Goal: Information Seeking & Learning: Learn about a topic

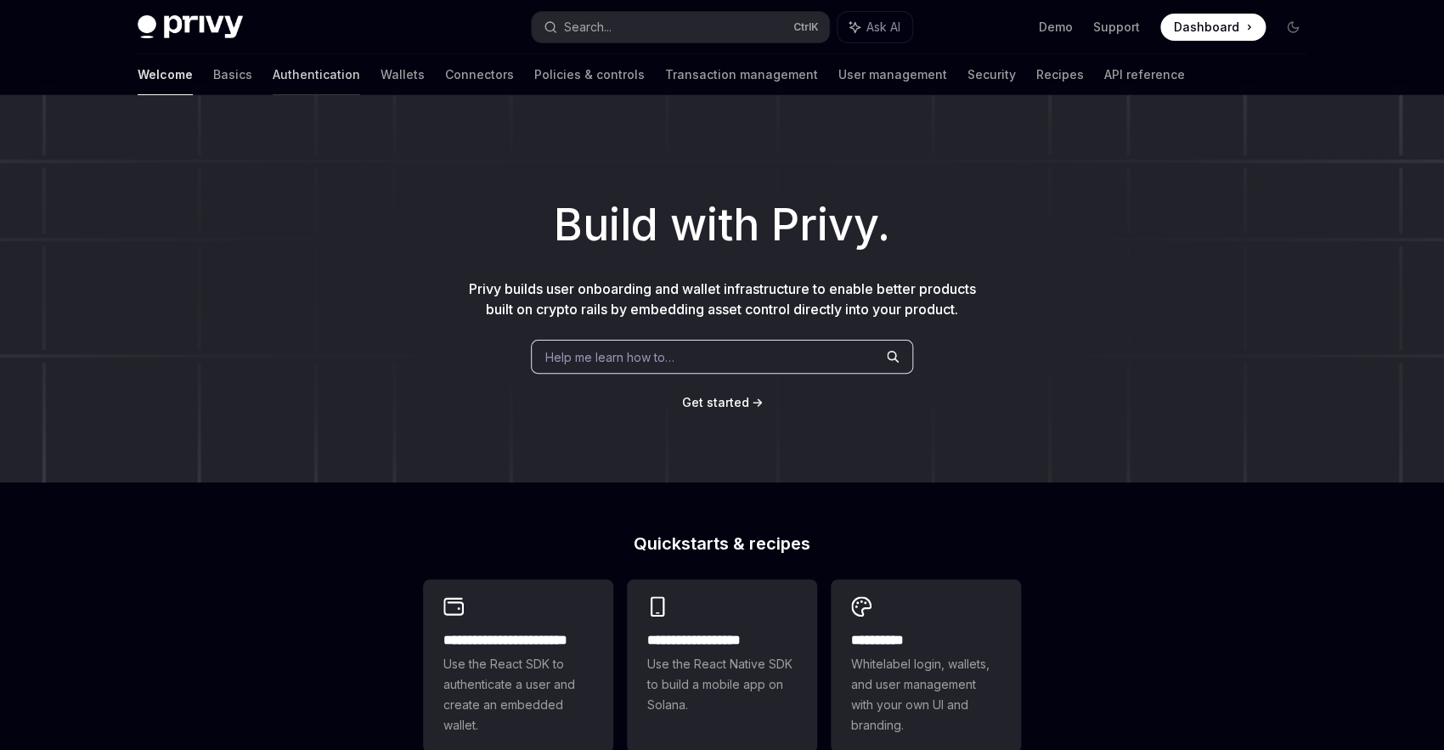
click at [273, 80] on link "Authentication" at bounding box center [316, 74] width 87 height 41
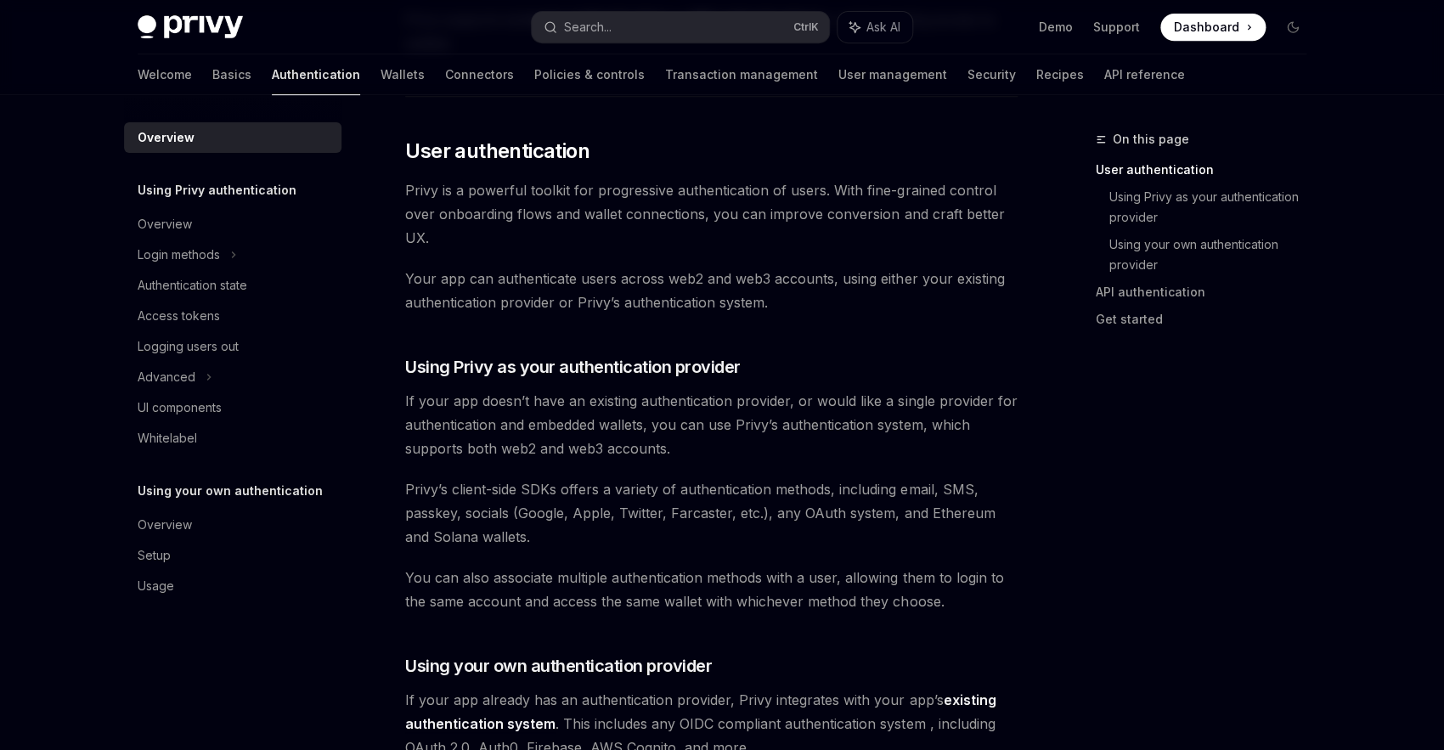
scroll to position [350, 0]
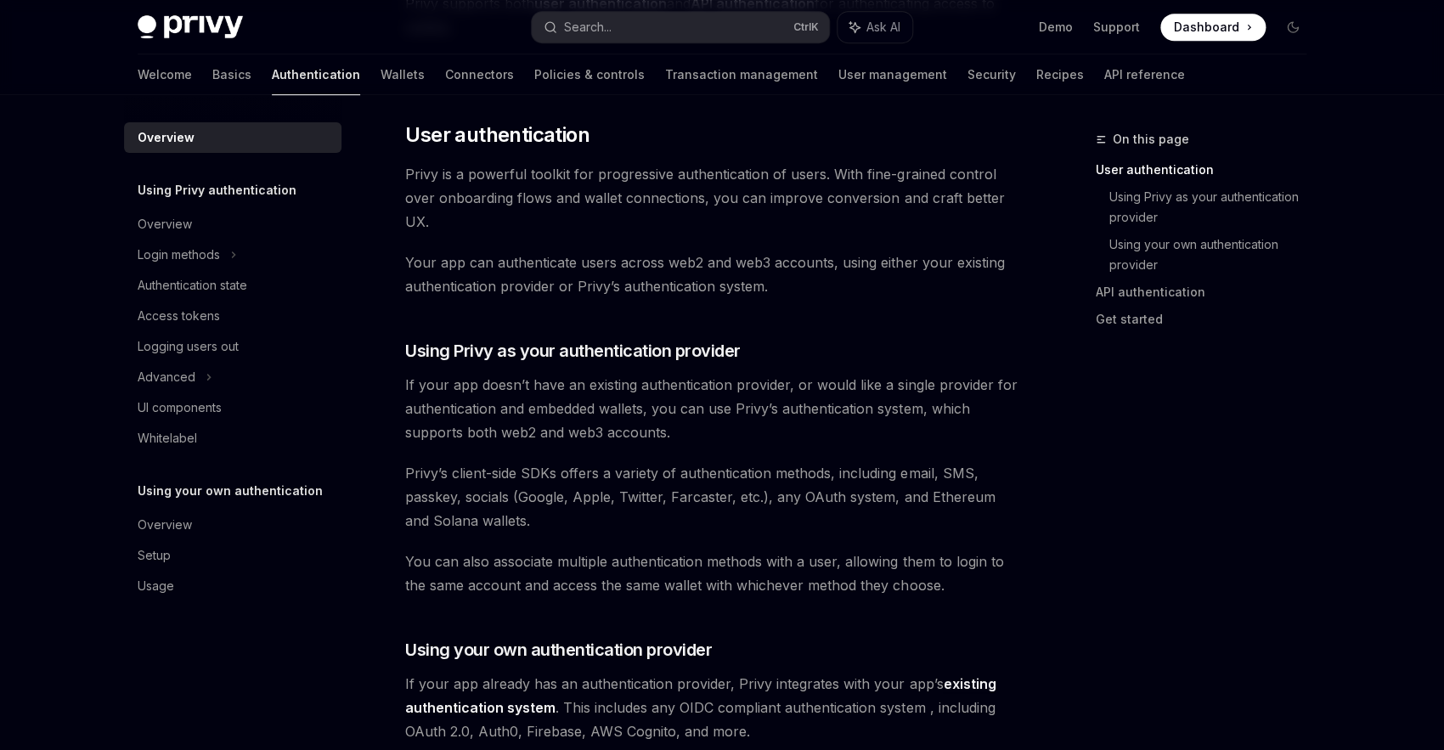
click at [779, 452] on div "Privy’s wallet system supports granular controls on who can access wallets and …" at bounding box center [711, 684] width 612 height 1691
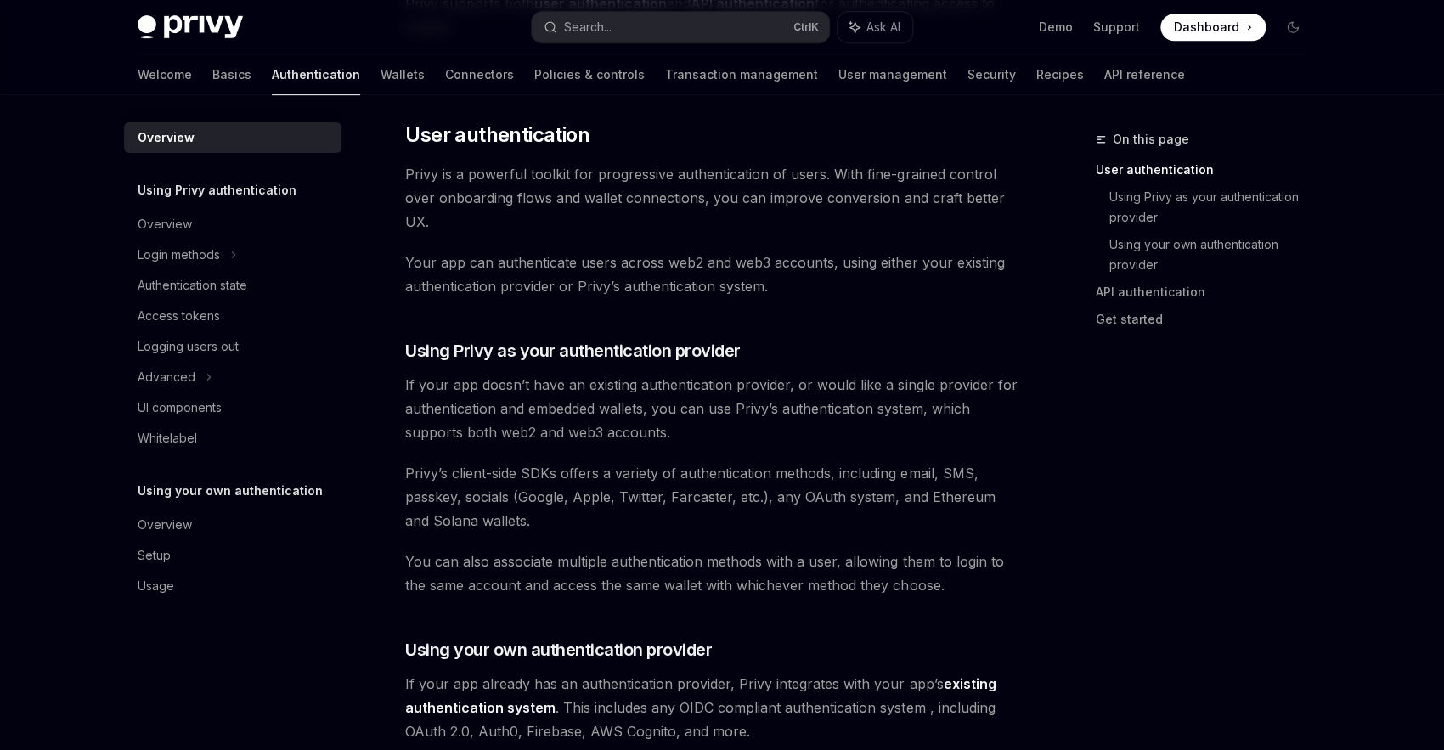
click at [779, 452] on div "Privy’s wallet system supports granular controls on who can access wallets and …" at bounding box center [711, 684] width 612 height 1691
click at [768, 445] on div "Privy’s wallet system supports granular controls on who can access wallets and …" at bounding box center [711, 684] width 612 height 1691
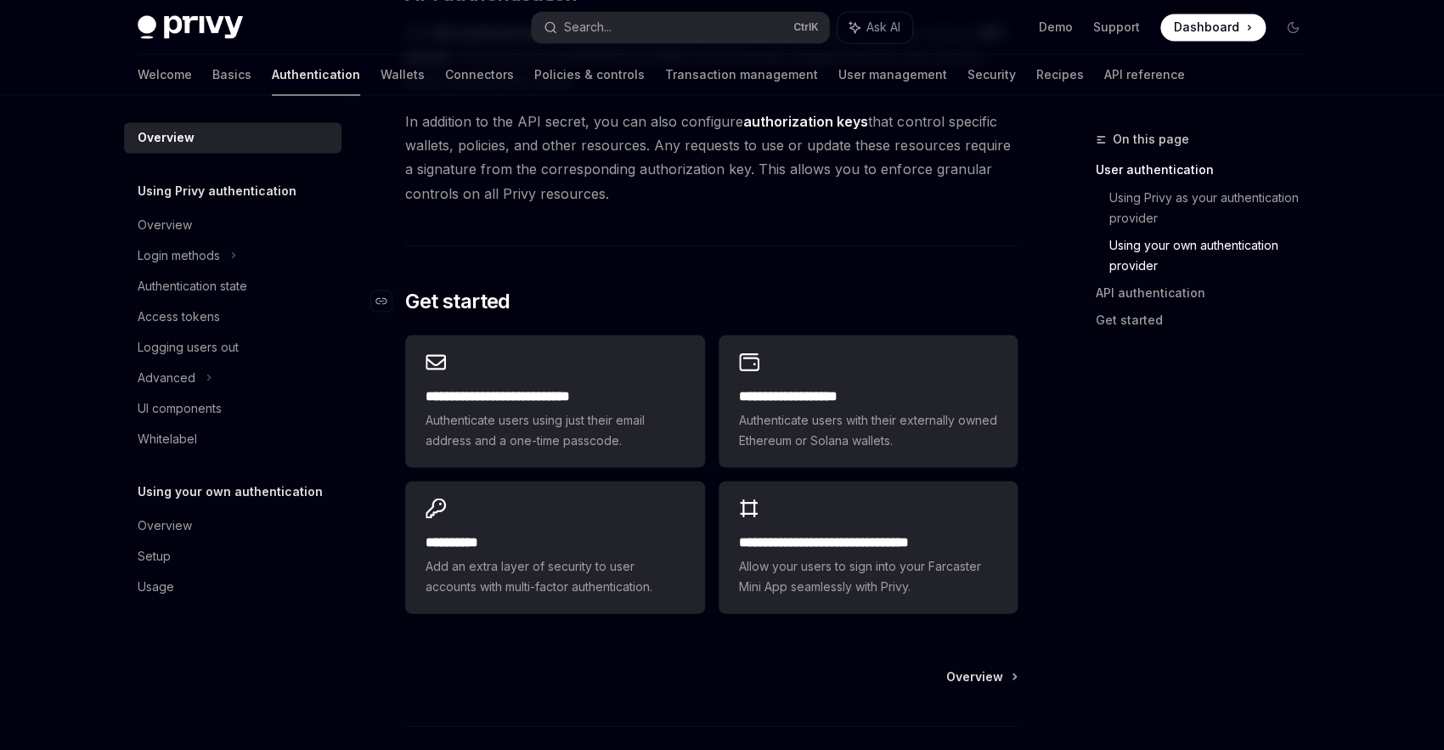
scroll to position [1284, 0]
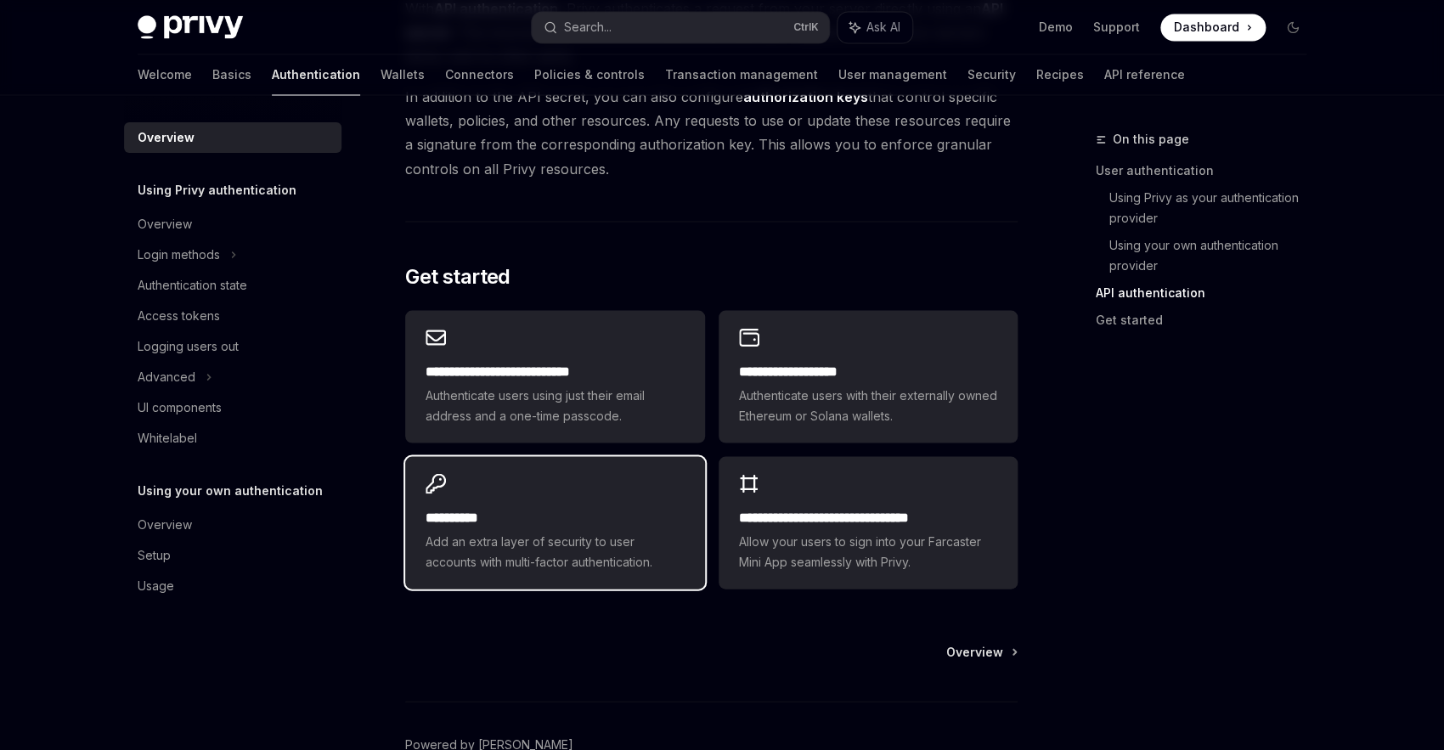
click at [472, 514] on h2 "**********" at bounding box center [554, 517] width 258 height 20
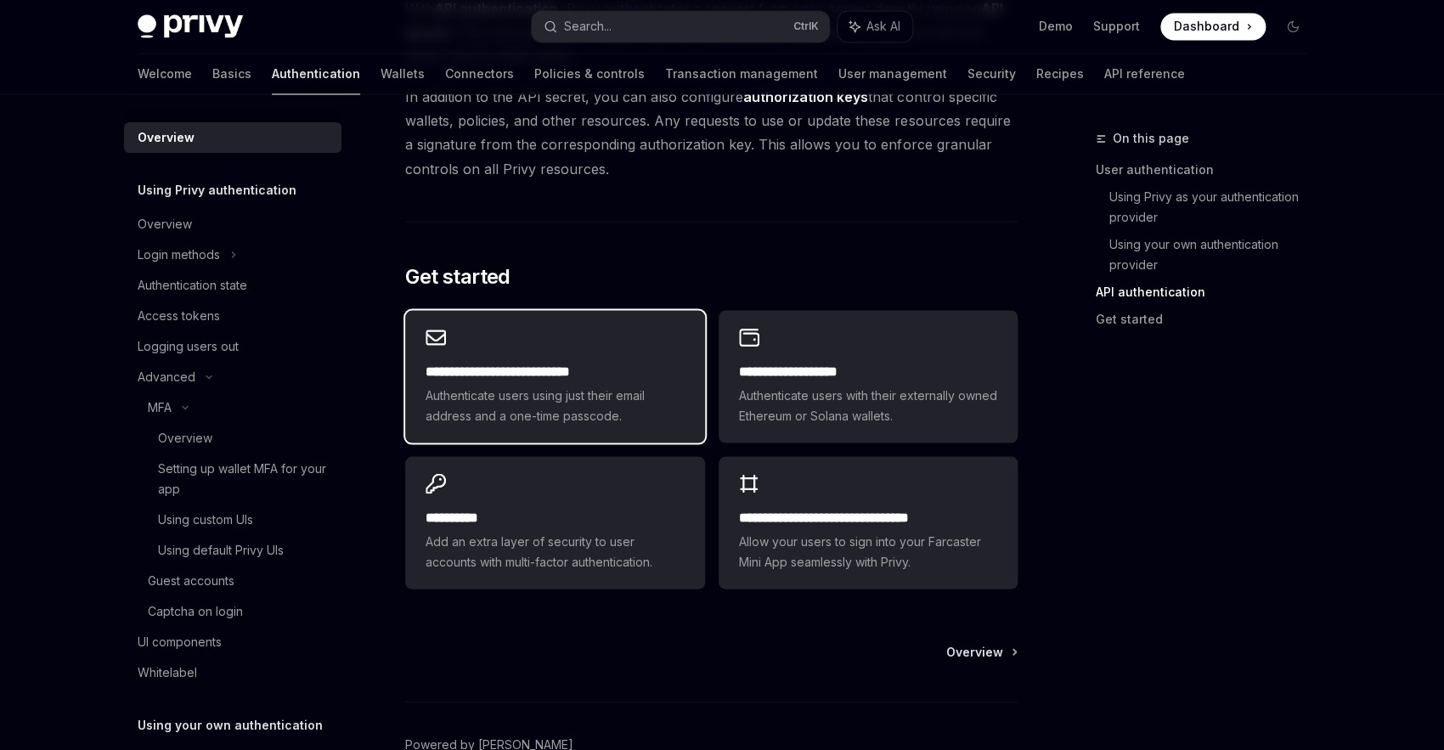
scroll to position [1284, 0]
click at [577, 396] on span "Authenticate users using just their email address and a one-time passcode." at bounding box center [554, 405] width 258 height 41
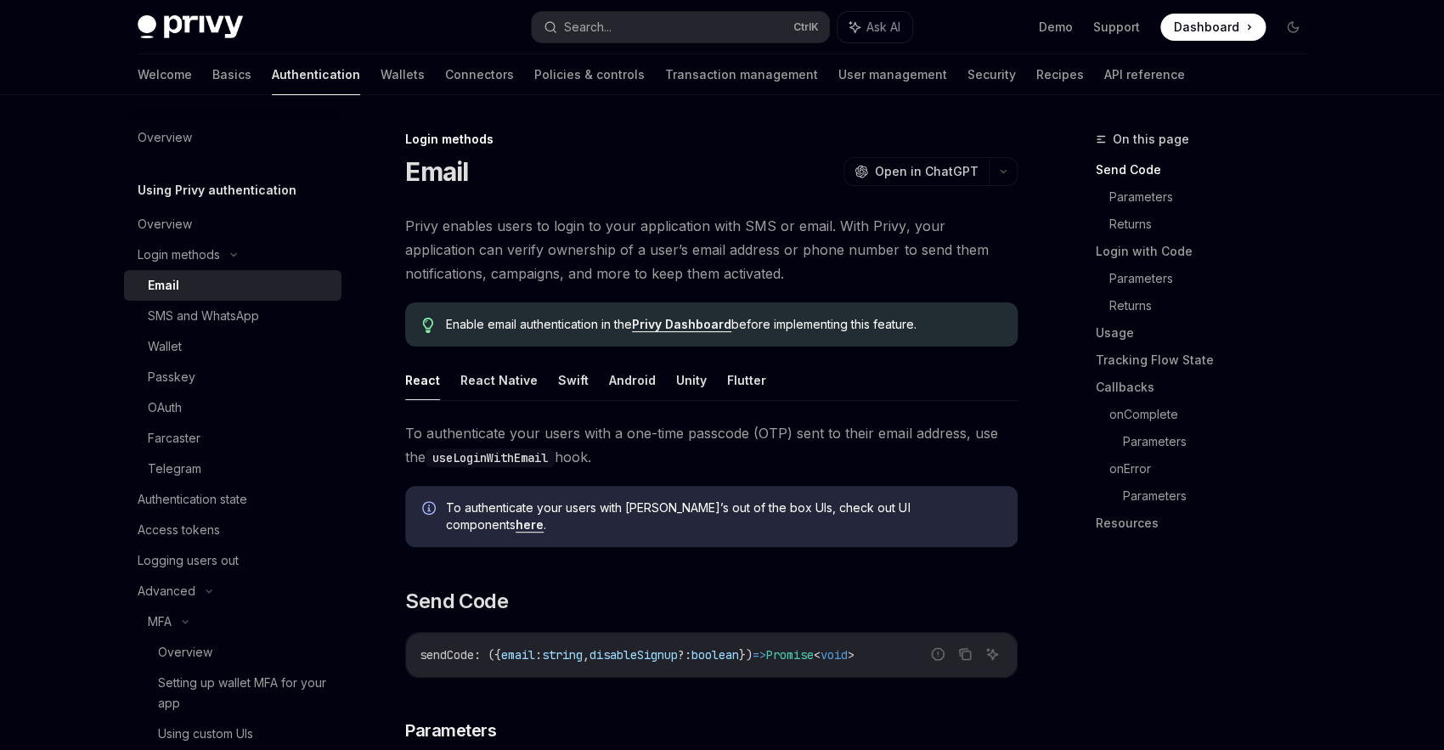
click at [707, 284] on span "Privy enables users to login to your application with SMS or email. With Privy,…" at bounding box center [711, 249] width 612 height 71
click at [789, 276] on span "Privy enables users to login to your application with SMS or email. With Privy,…" at bounding box center [711, 249] width 612 height 71
click at [781, 279] on span "Privy enables users to login to your application with SMS or email. With Privy,…" at bounding box center [711, 249] width 612 height 71
click at [780, 281] on span "Privy enables users to login to your application with SMS or email. With Privy,…" at bounding box center [711, 249] width 612 height 71
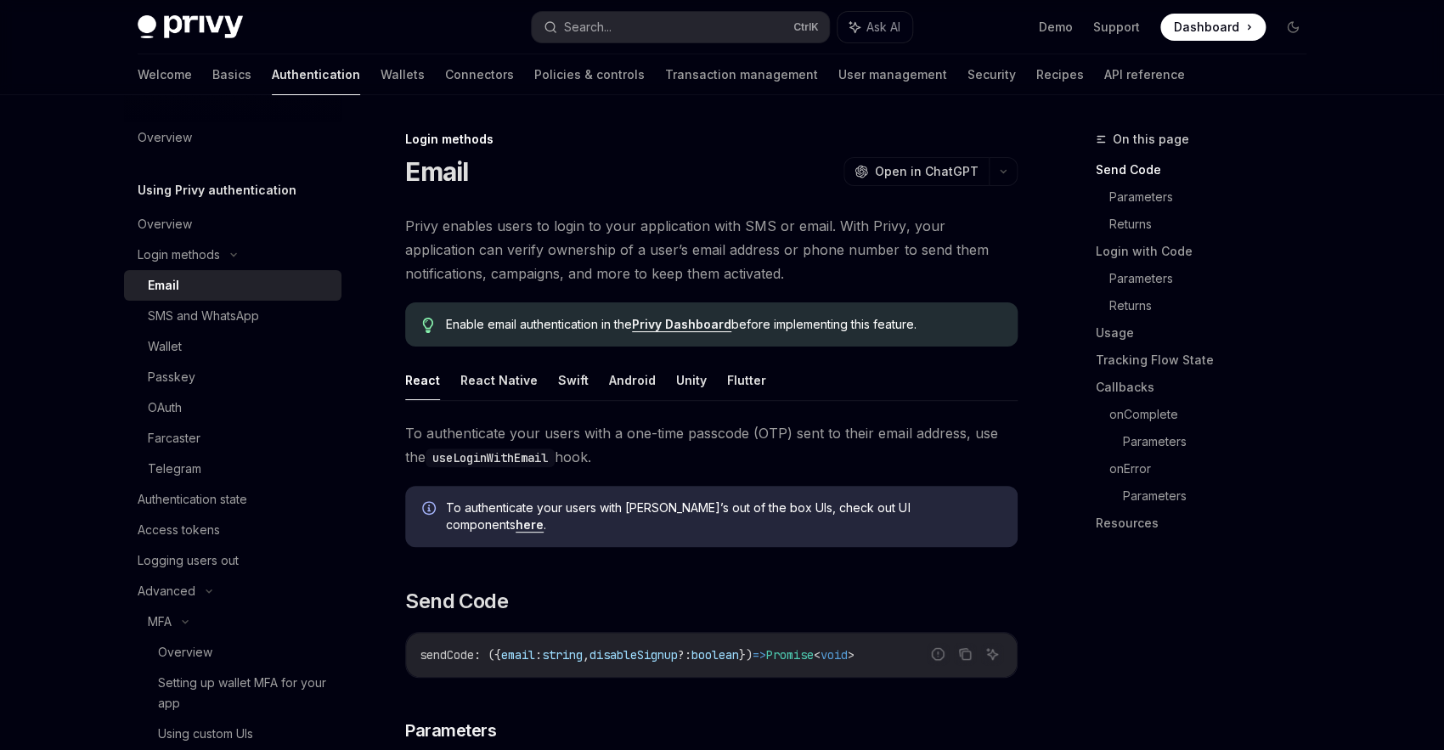
click at [501, 457] on code "useLoginWithEmail" at bounding box center [489, 457] width 129 height 19
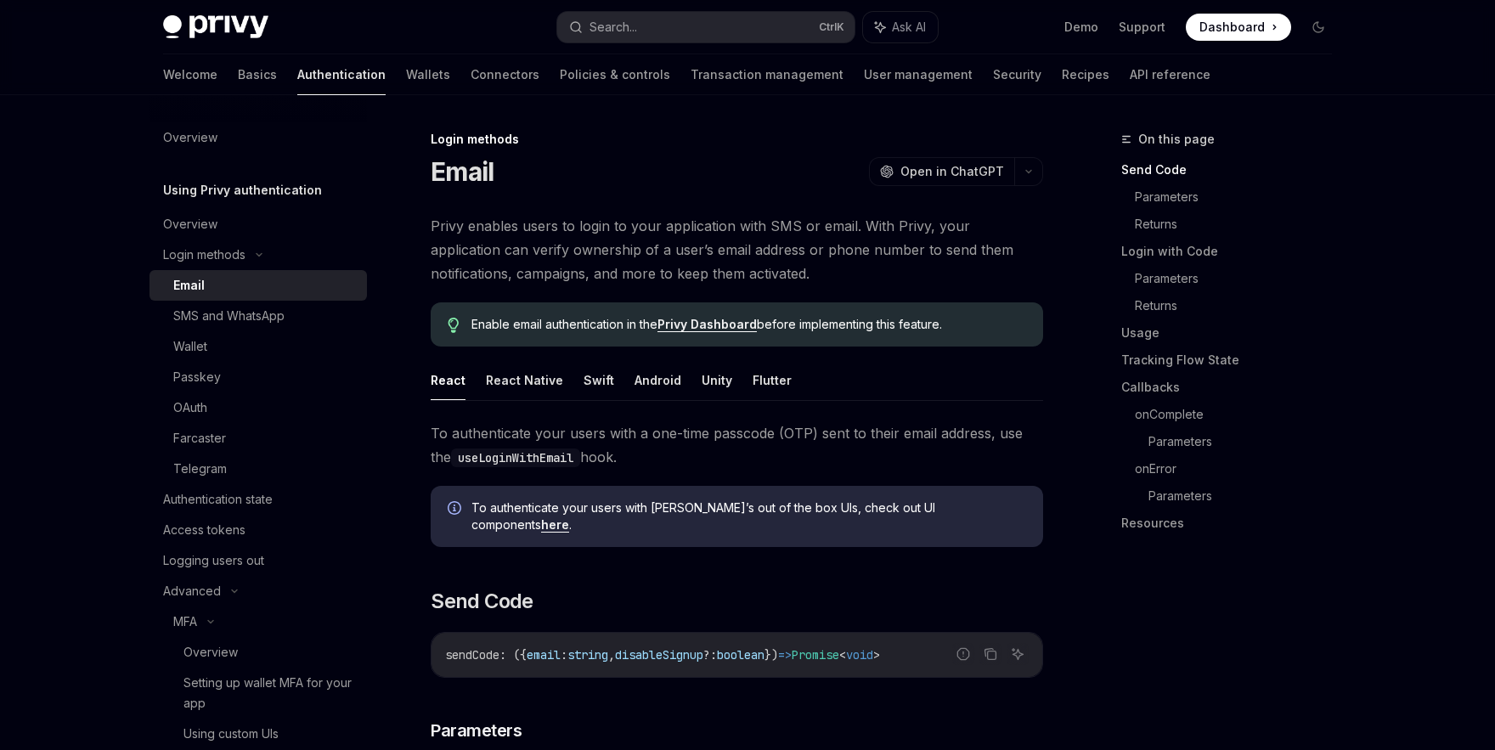
type textarea "*"
